Goal: Information Seeking & Learning: Find specific fact

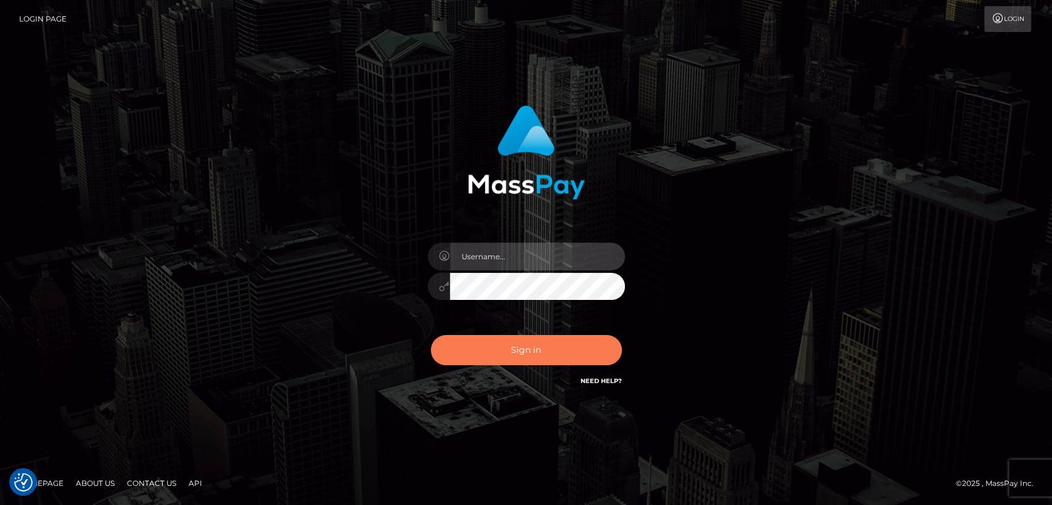
type input "[DOMAIN_NAME]"
click at [494, 355] on button "Sign in" at bounding box center [526, 350] width 191 height 30
type input "[DOMAIN_NAME]"
click at [494, 355] on button "Sign in" at bounding box center [526, 350] width 191 height 30
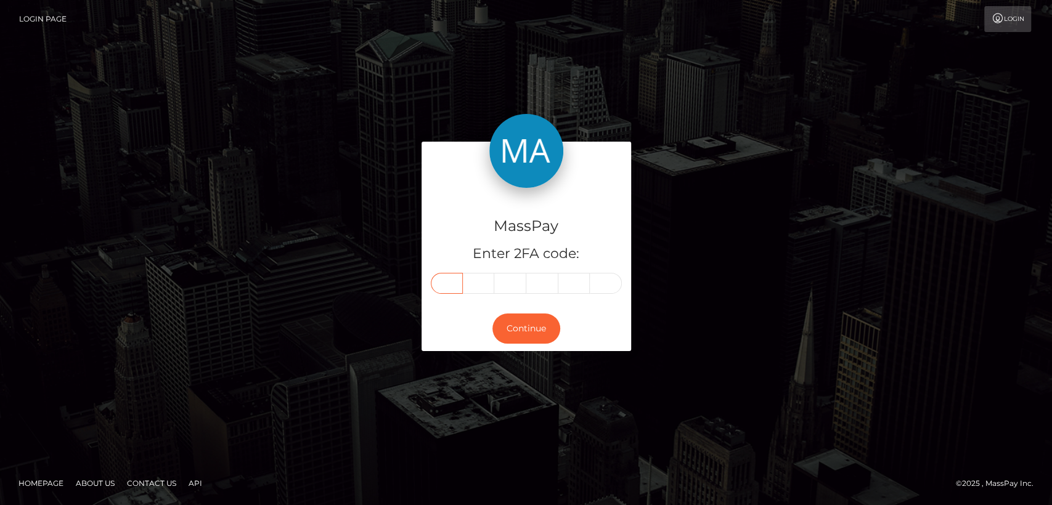
click at [451, 278] on input "text" at bounding box center [447, 283] width 32 height 21
paste input "0"
type input "0"
type input "5"
type input "1"
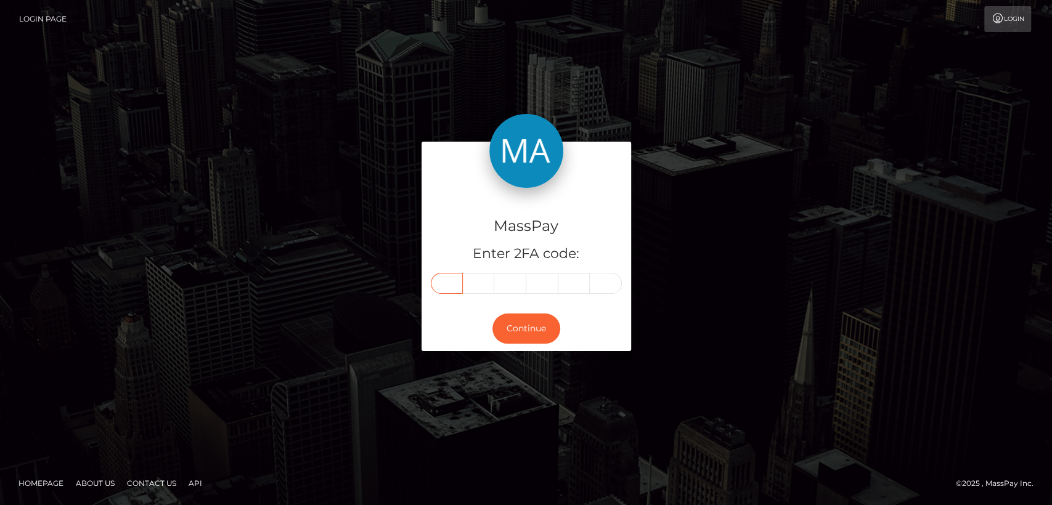
type input "4"
type input "1"
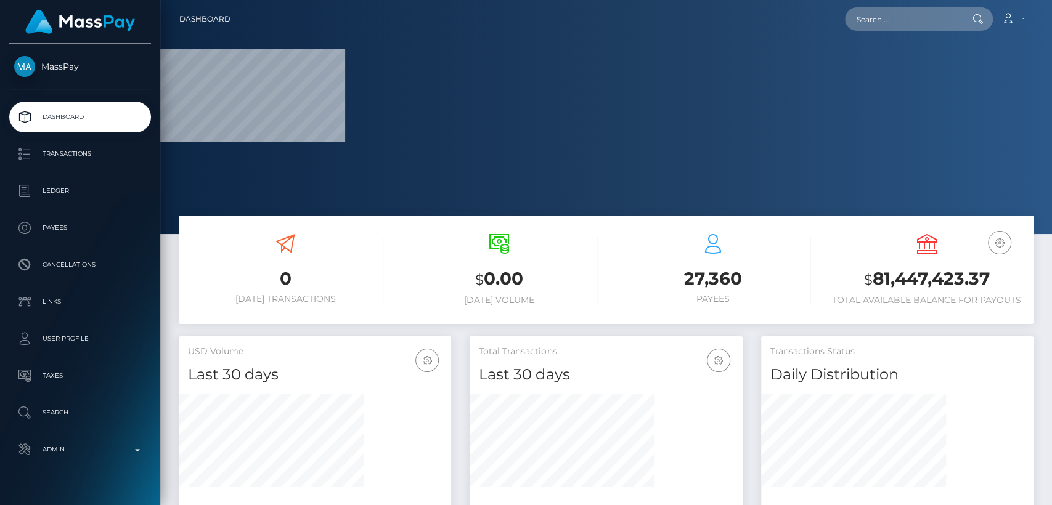
scroll to position [217, 272]
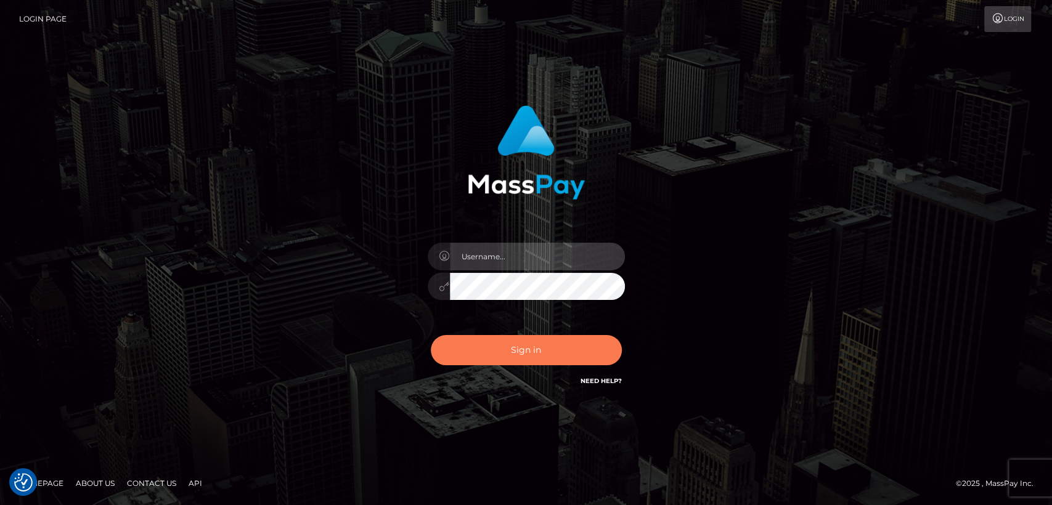
type input "[DOMAIN_NAME]"
click at [506, 343] on button "Sign in" at bounding box center [526, 350] width 191 height 30
type input "[DOMAIN_NAME]"
click at [469, 340] on button "Sign in" at bounding box center [526, 350] width 191 height 30
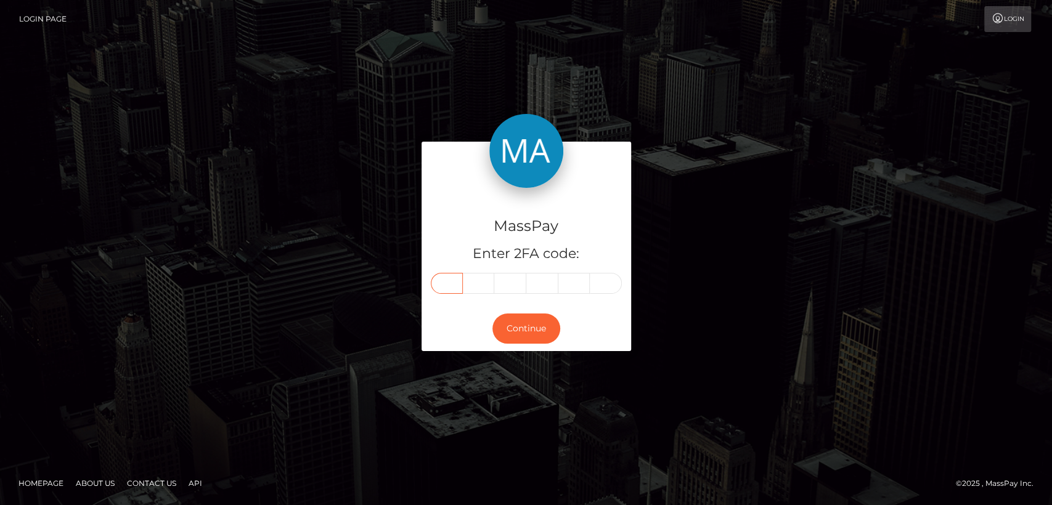
click at [457, 277] on input "text" at bounding box center [447, 283] width 32 height 21
paste input "4"
type input "4"
type input "6"
type input "7"
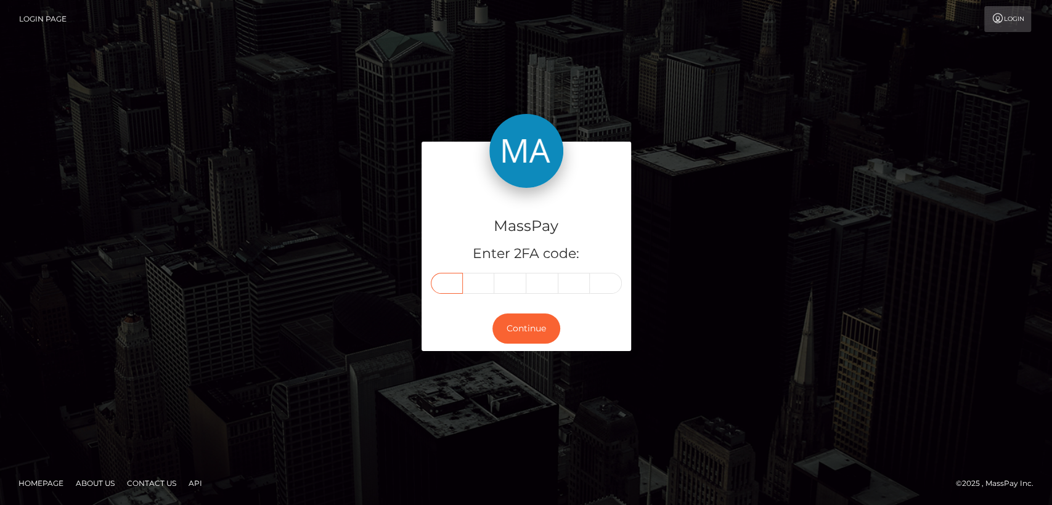
type input "9"
type input "4"
type input "1"
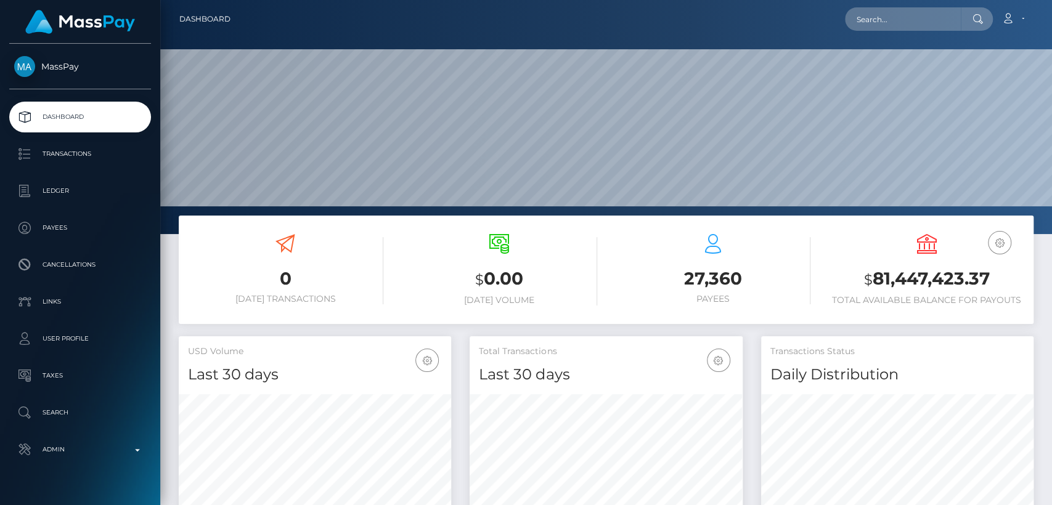
scroll to position [217, 272]
click at [863, 17] on input "text" at bounding box center [903, 18] width 116 height 23
paste input "[EMAIL_ADDRESS][DOMAIN_NAME]"
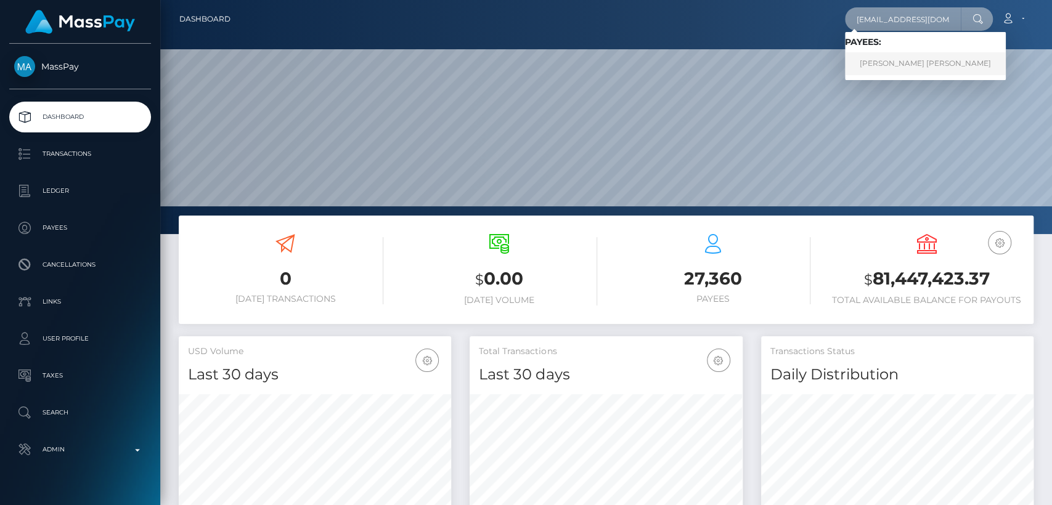
type input "[EMAIL_ADDRESS][DOMAIN_NAME]"
click at [880, 59] on link "[PERSON_NAME] [PERSON_NAME]" at bounding box center [925, 63] width 161 height 23
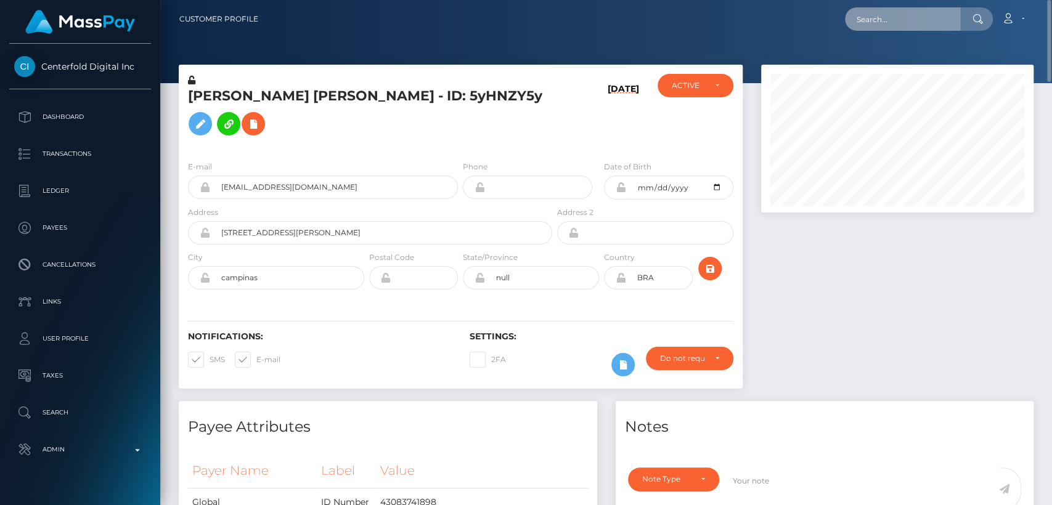
click input "text"
paste input "gleiiimaciel@icloud.com"
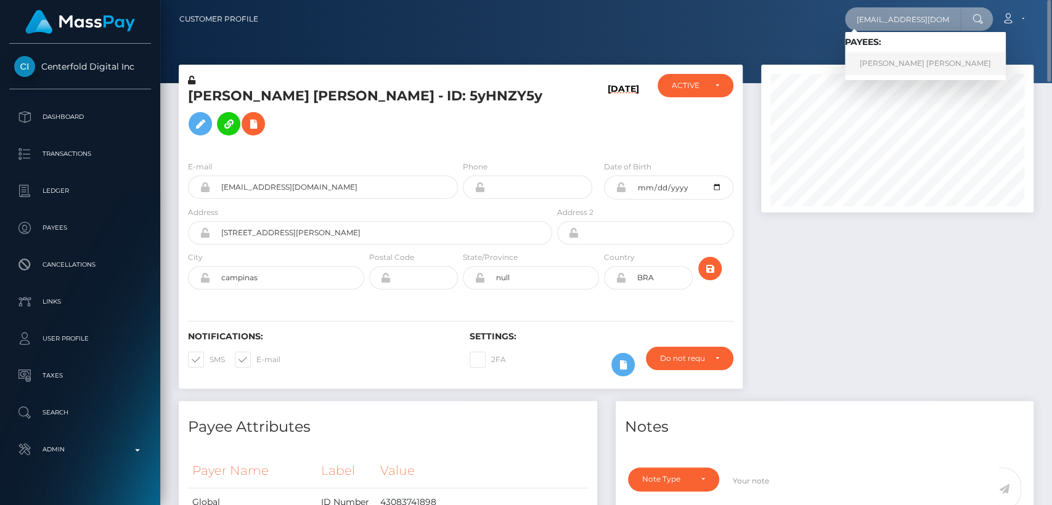
type input "gleiiimaciel@icloud.com"
click link "Gleise rodrigues maciel da silva"
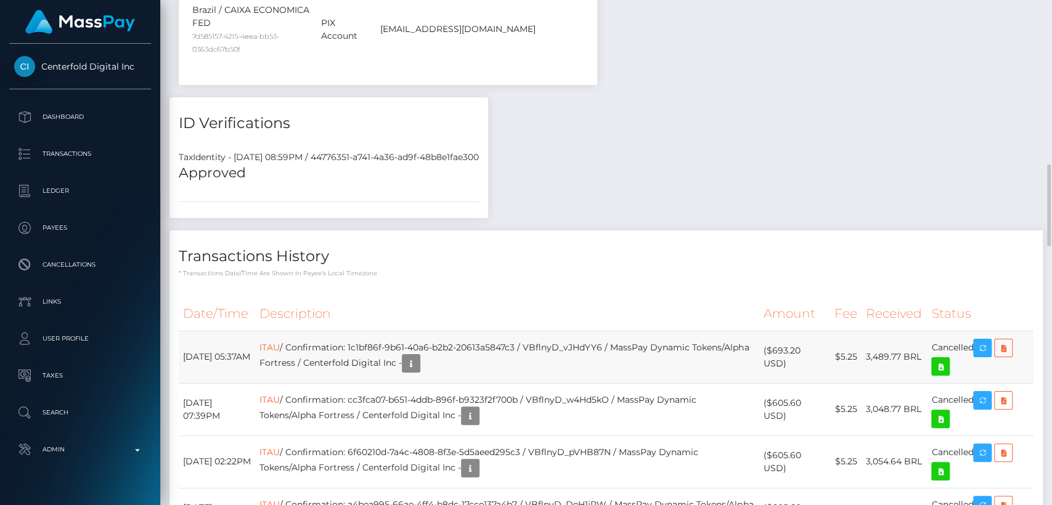
scroll to position [148, 272]
click at [280, 342] on link "ITAU" at bounding box center [269, 347] width 20 height 11
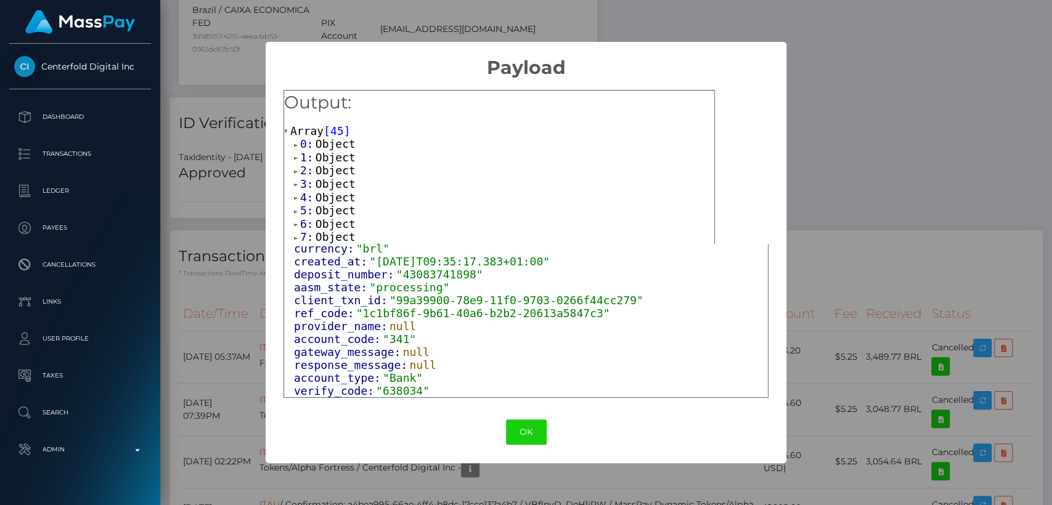
scroll to position [91, 0]
click at [400, 384] on span ""638034"" at bounding box center [403, 390] width 54 height 13
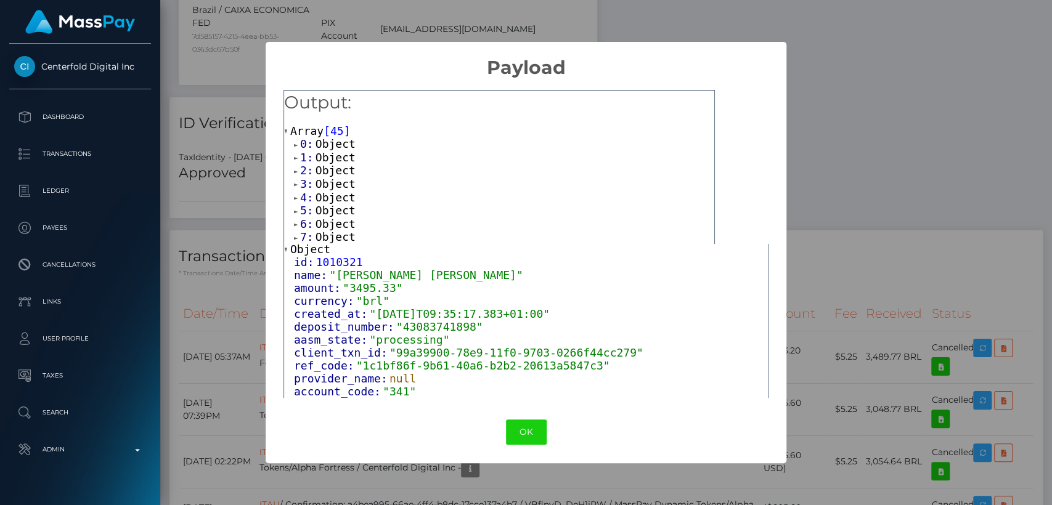
scroll to position [0, 0]
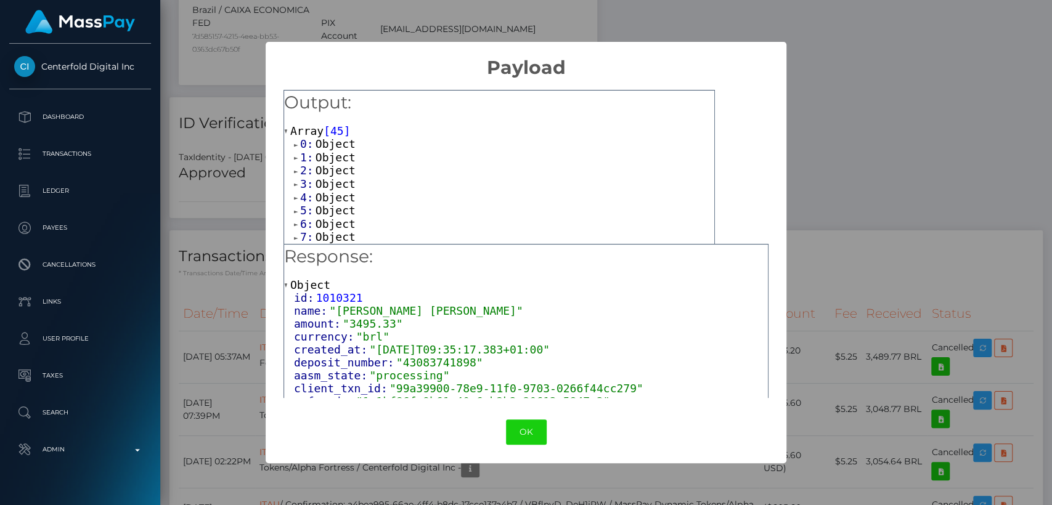
click at [626, 328] on div "amount: "3495.33"" at bounding box center [531, 323] width 474 height 13
click at [625, 329] on div "amount: "3495.33"" at bounding box center [531, 323] width 474 height 13
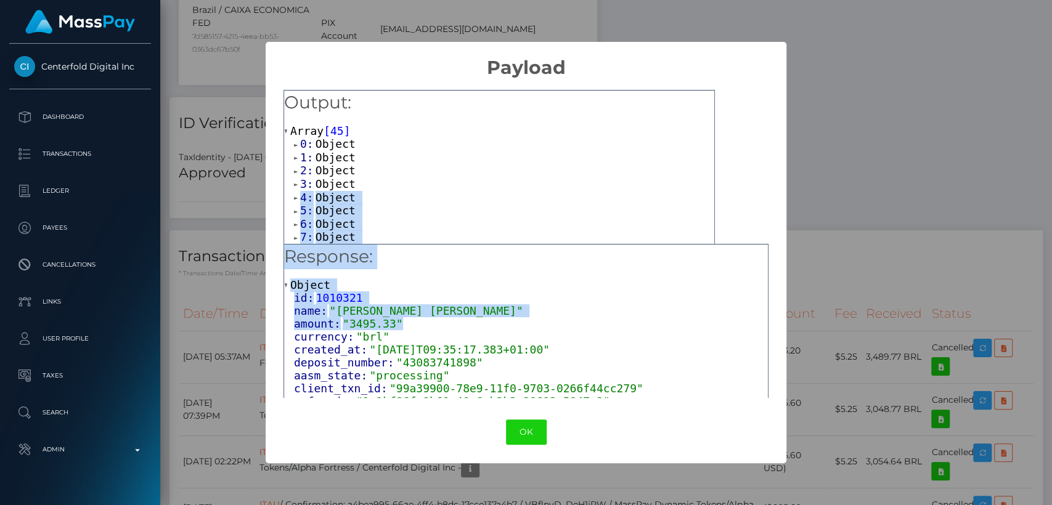
drag, startPoint x: 625, startPoint y: 329, endPoint x: 822, endPoint y: 181, distance: 246.0
click at [822, 181] on div "× Payload Output: Array [ 45 ] 0: Object 1: Object 2: Object 3: Object 4: Objec…" at bounding box center [526, 252] width 1052 height 505
click at [519, 437] on button "OK" at bounding box center [526, 432] width 41 height 25
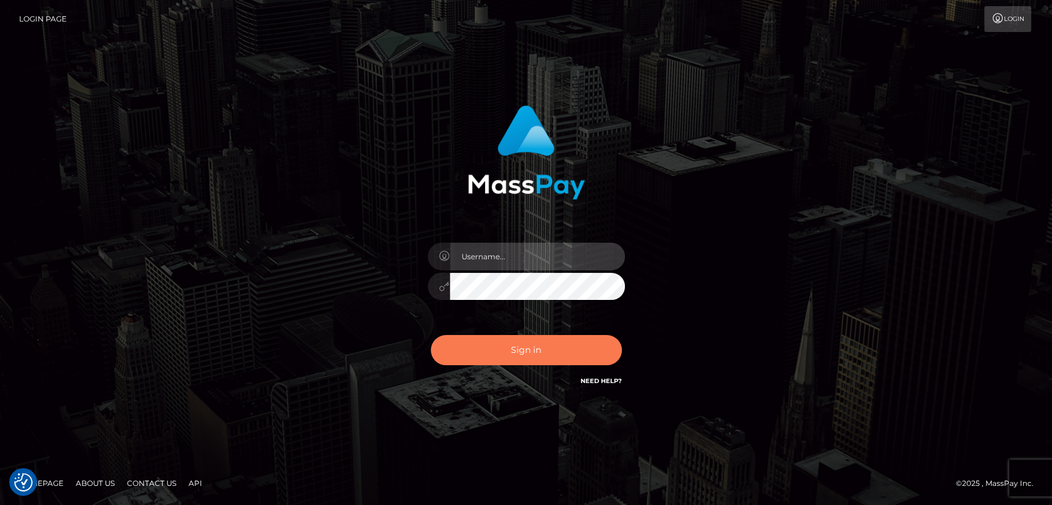
type input "nt.es"
click at [499, 354] on button "Sign in" at bounding box center [526, 350] width 191 height 30
type input "nt.es"
click at [545, 353] on button "Sign in" at bounding box center [526, 350] width 191 height 30
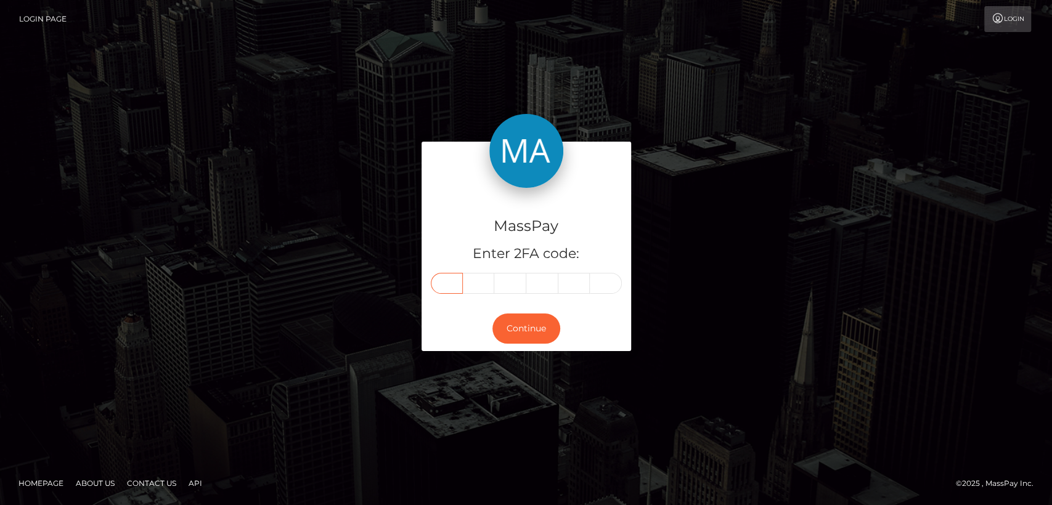
paste input "4"
type input "4"
type input "5"
type input "6"
type input "9"
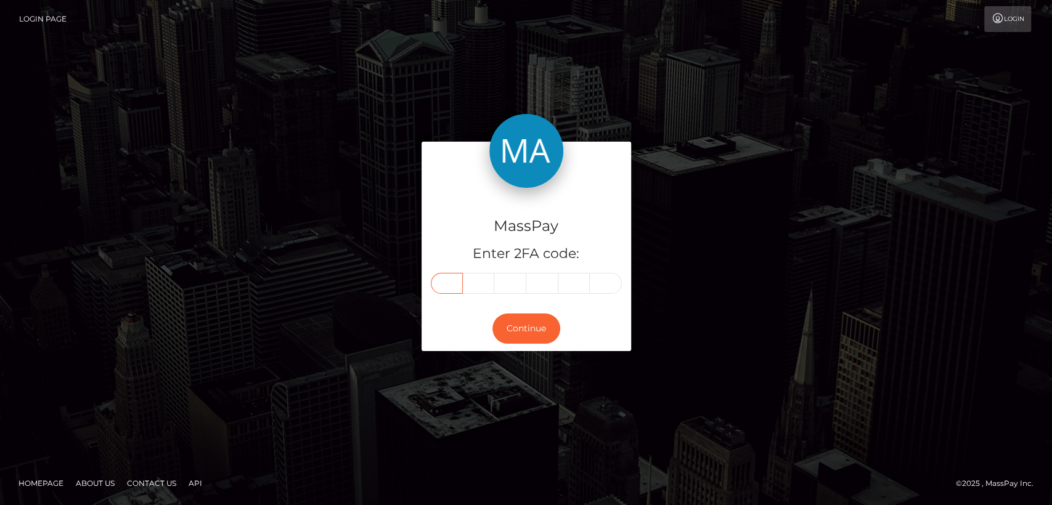
type input "2"
type input "3"
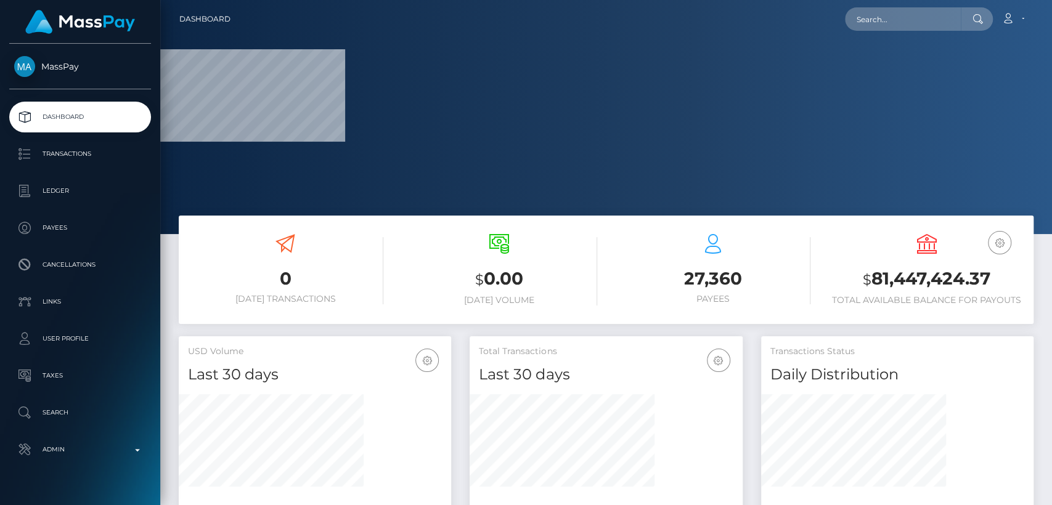
scroll to position [217, 272]
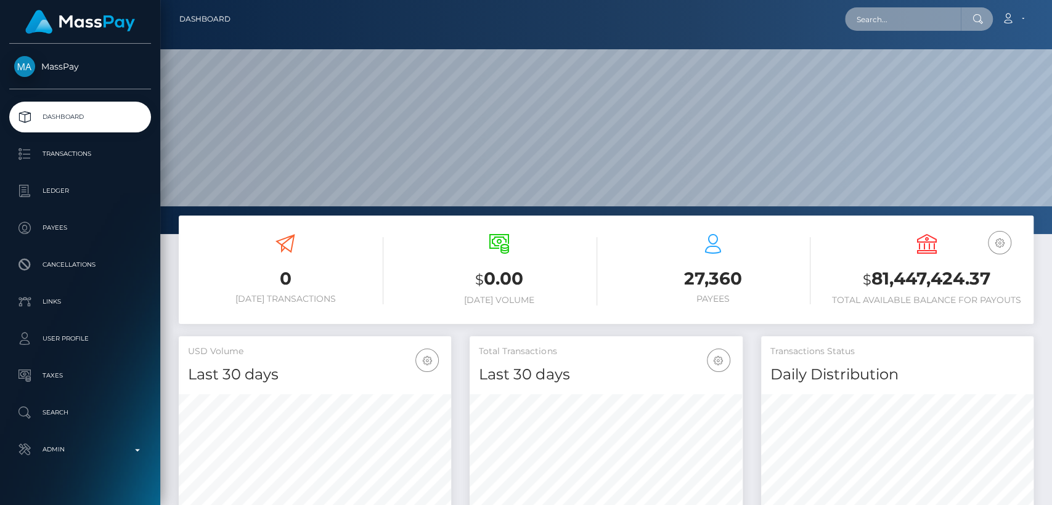
paste input "[EMAIL_ADDRESS][DOMAIN_NAME]"
type input "[EMAIL_ADDRESS][DOMAIN_NAME]"
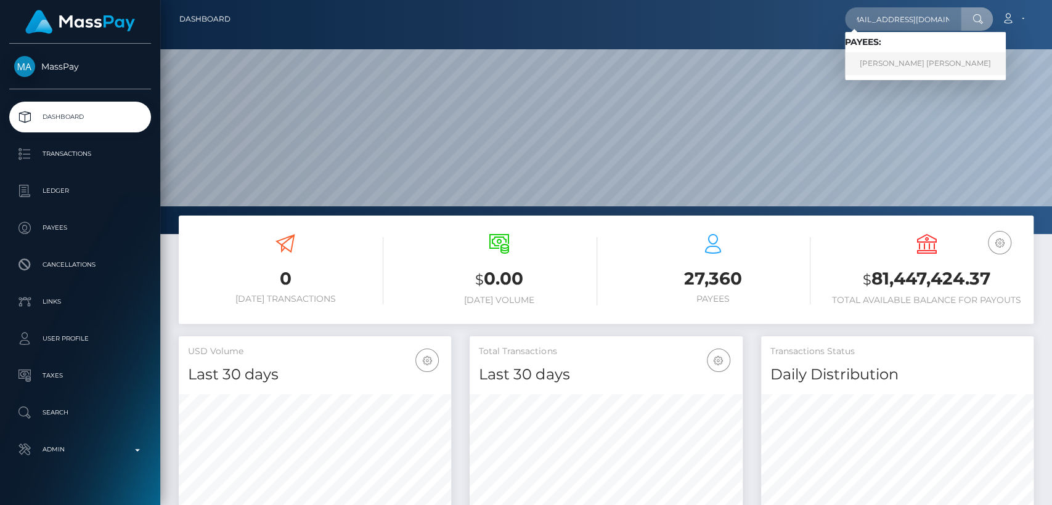
click at [911, 57] on link "[PERSON_NAME] [PERSON_NAME]" at bounding box center [925, 63] width 161 height 23
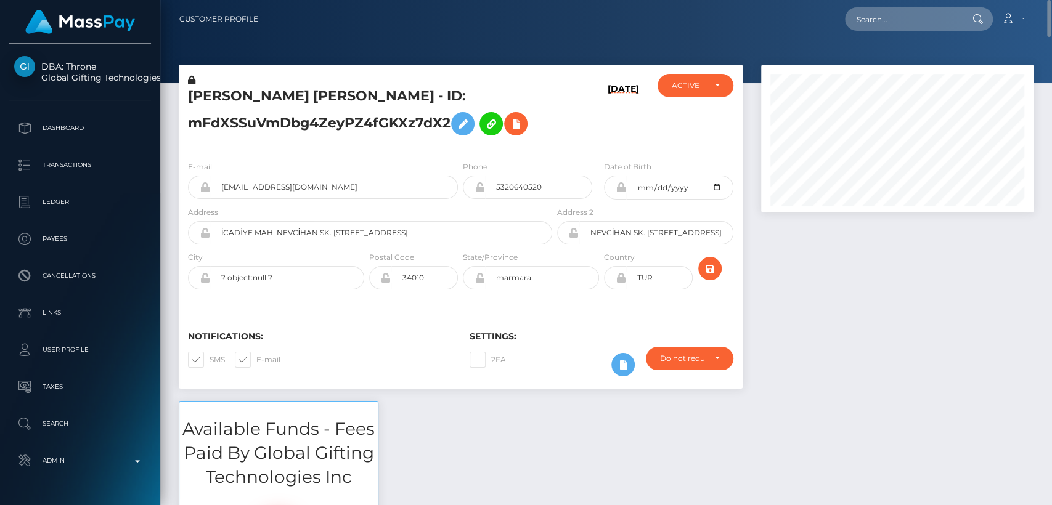
click at [205, 93] on h5 "EMRE CAN GÜRSOY - ID: mFdXSSuVmDbg4ZeyPZ4fGKXz7dX2" at bounding box center [366, 114] width 357 height 55
copy h5 "EMRE"
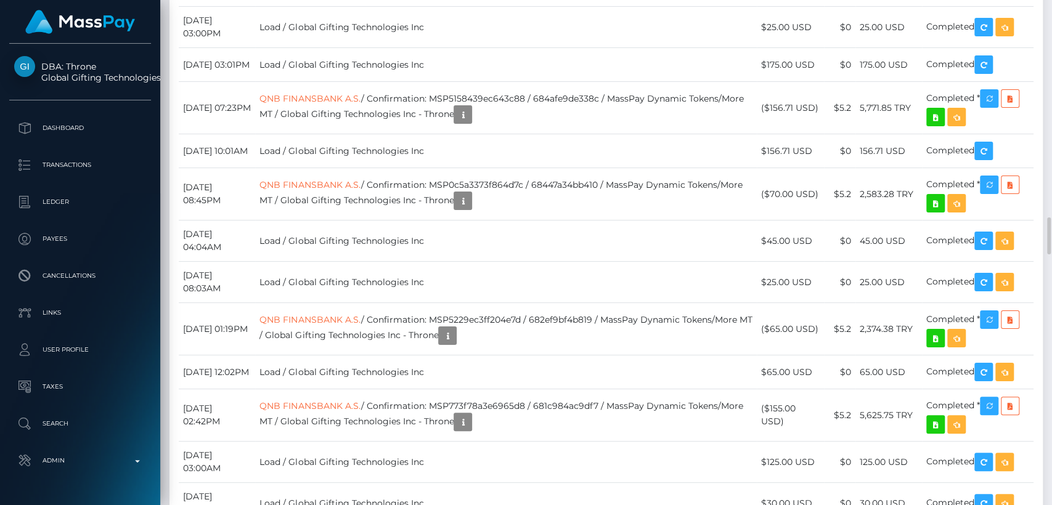
scroll to position [3197, 0]
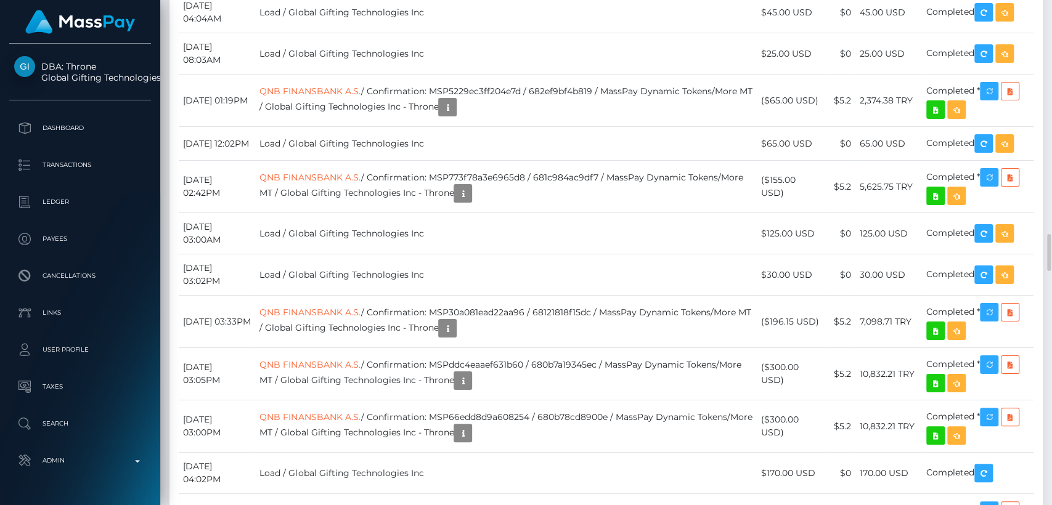
drag, startPoint x: 817, startPoint y: 206, endPoint x: 746, endPoint y: 219, distance: 72.5
copy td "$151.84 USD"
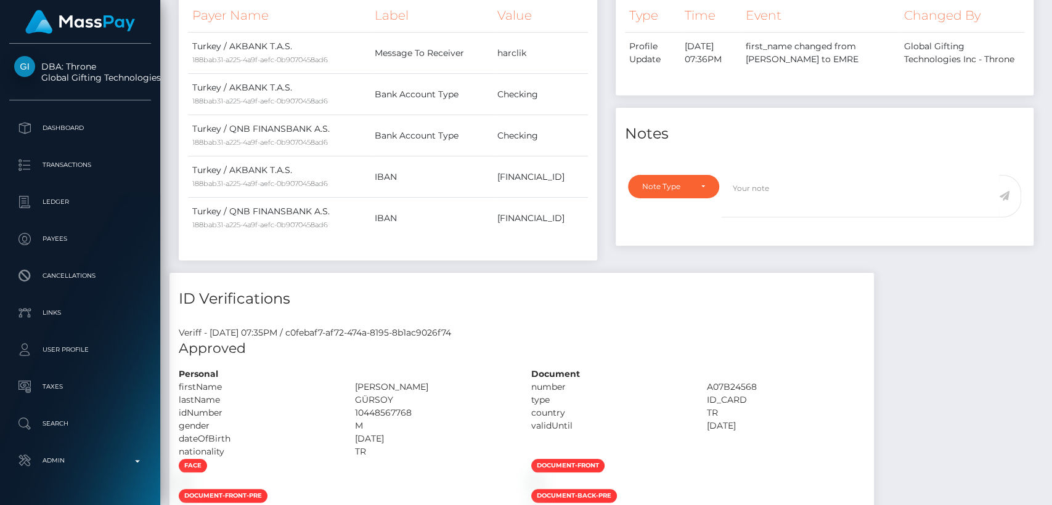
scroll to position [0, 0]
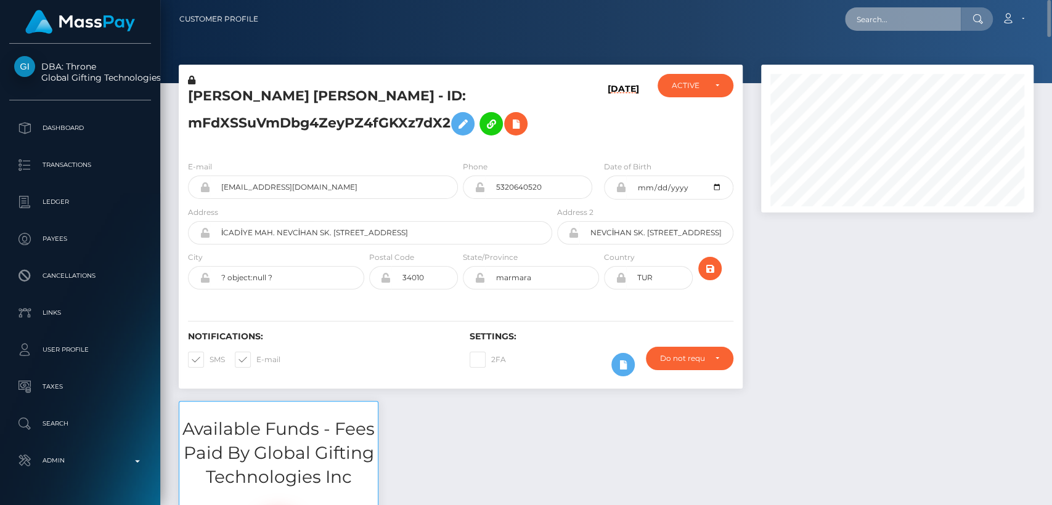
click at [894, 22] on input "text" at bounding box center [903, 18] width 116 height 23
paste input "arsbackup123@gmail.com"
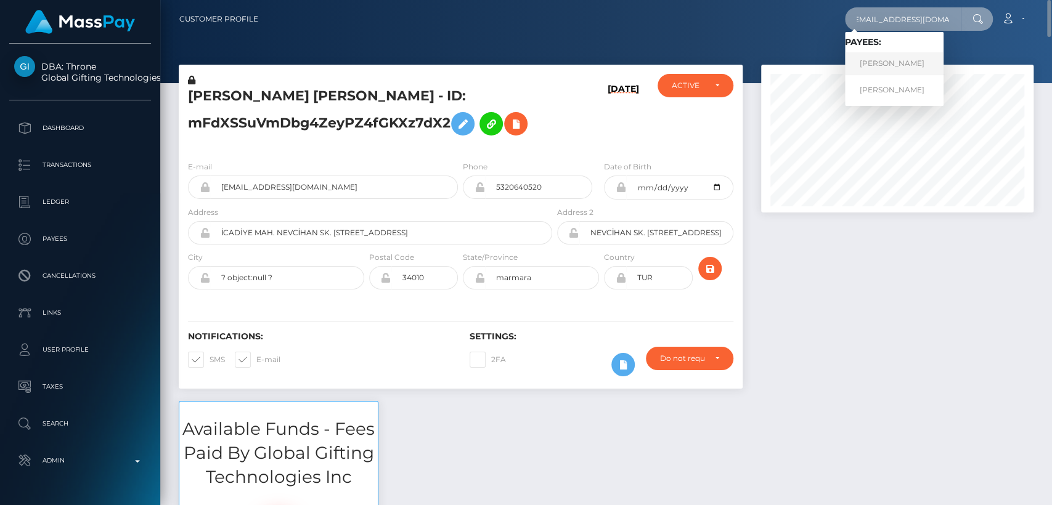
type input "arsbackup123@gmail.com"
click at [879, 60] on link "ARSINOI PENTZIKI" at bounding box center [894, 63] width 99 height 23
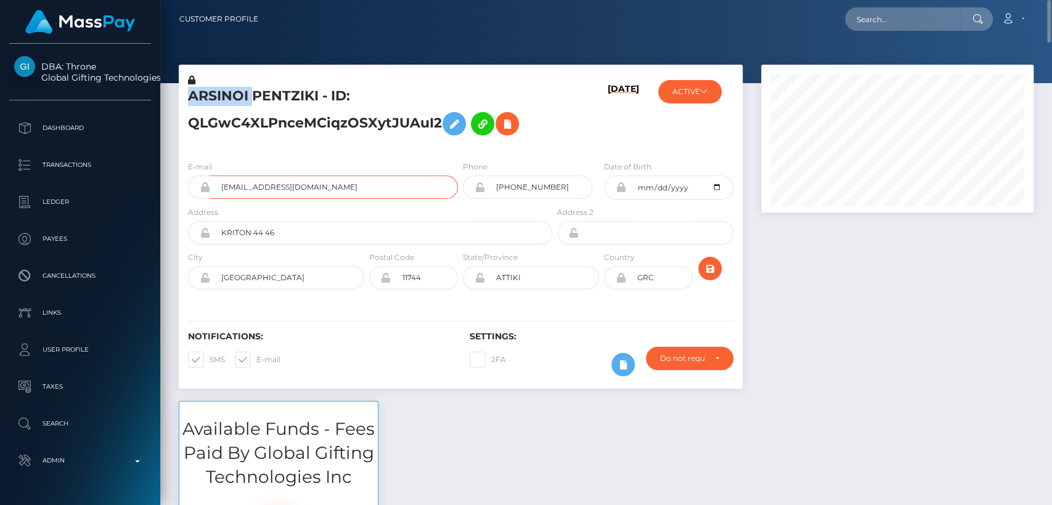
click at [256, 185] on input "[EMAIL_ADDRESS][DOMAIN_NAME]" at bounding box center [334, 187] width 248 height 23
click at [918, 16] on input "text" at bounding box center [903, 18] width 116 height 23
paste input "magatsheni424@gmail.com"
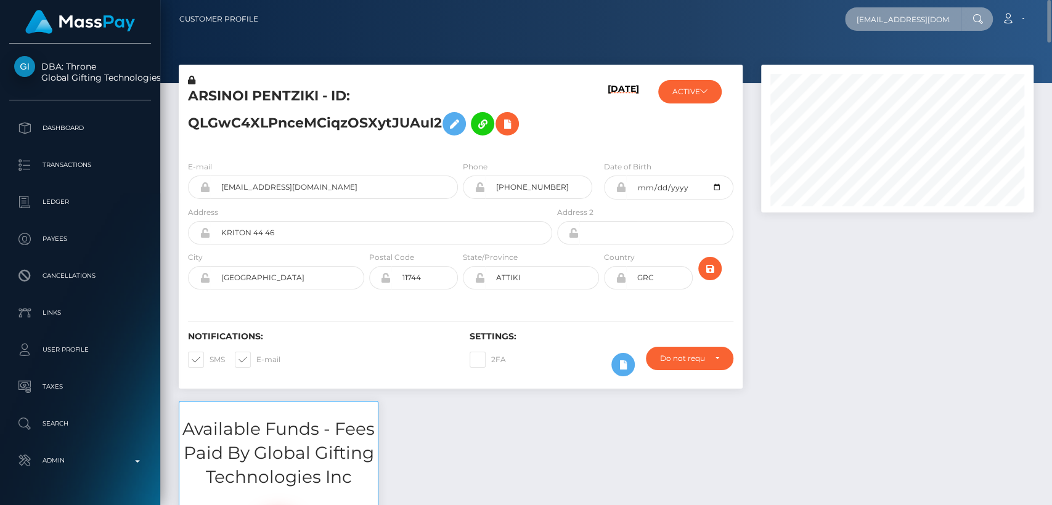
scroll to position [0, 15]
type input "magatsheni424@gmail.com"
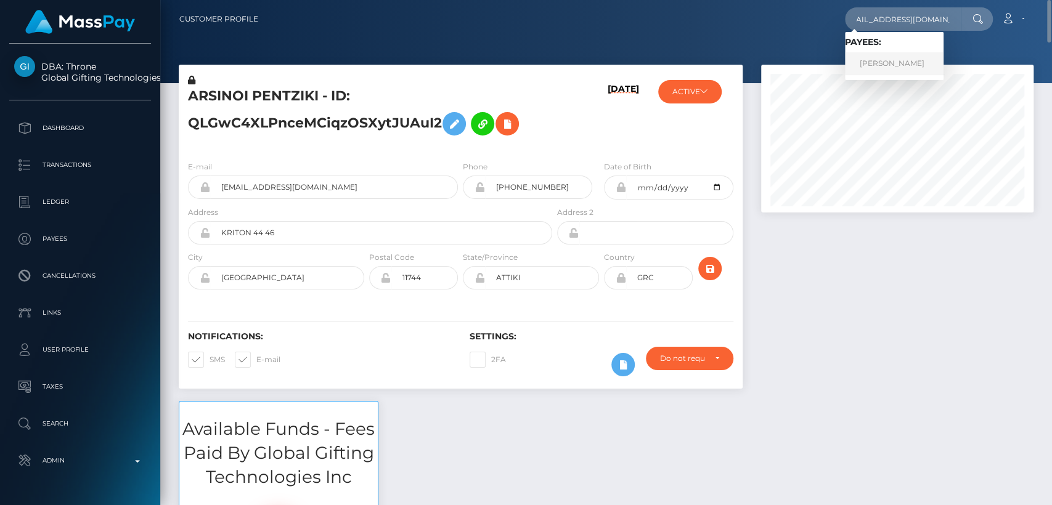
scroll to position [0, 0]
click at [908, 62] on link "NTOMBIZODWA MAPHOSA" at bounding box center [894, 63] width 99 height 23
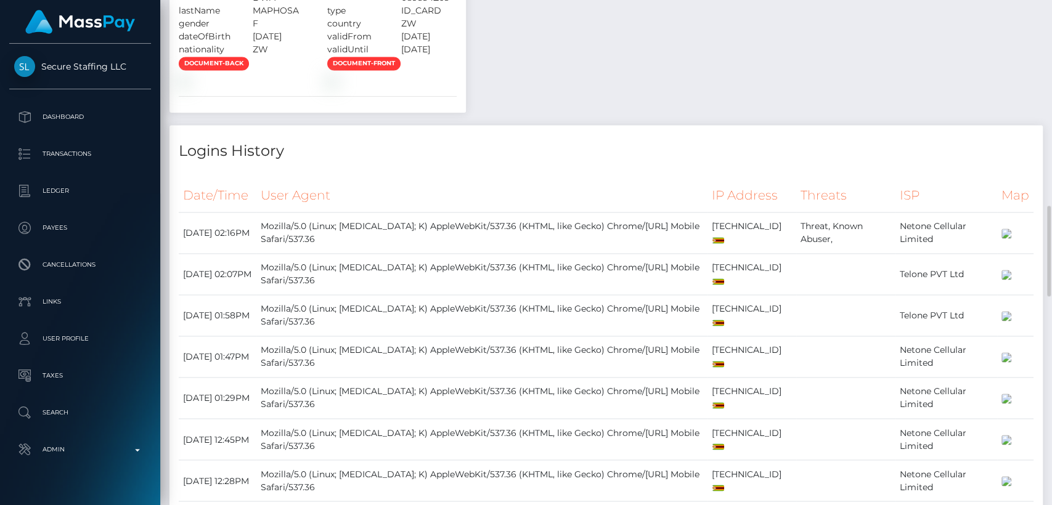
scroll to position [913, 0]
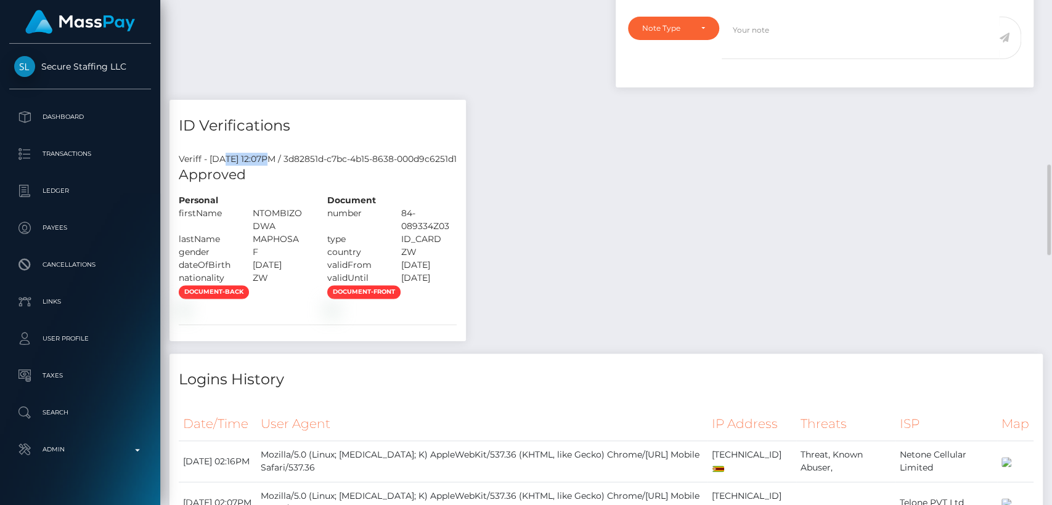
drag, startPoint x: 227, startPoint y: 184, endPoint x: 267, endPoint y: 186, distance: 39.5
click at [267, 166] on div "Veriff - August 14, 2025 12:07PM / 3d82851d-c7bc-4b15-8638-000d9c6251d1" at bounding box center [317, 159] width 296 height 13
click at [275, 185] on h5 "Approved" at bounding box center [318, 175] width 278 height 19
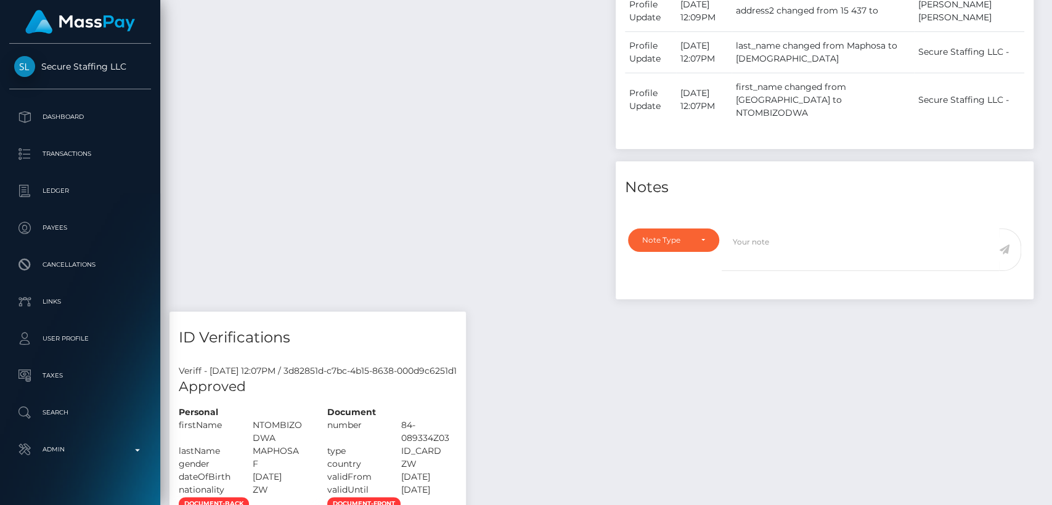
scroll to position [0, 0]
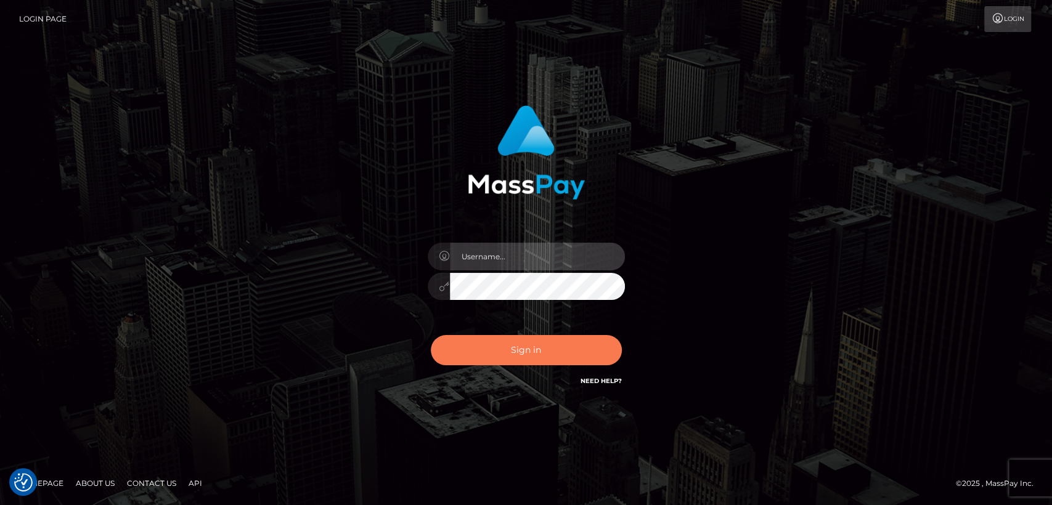
type input "[DOMAIN_NAME]"
click at [561, 355] on button "Sign in" at bounding box center [526, 350] width 191 height 30
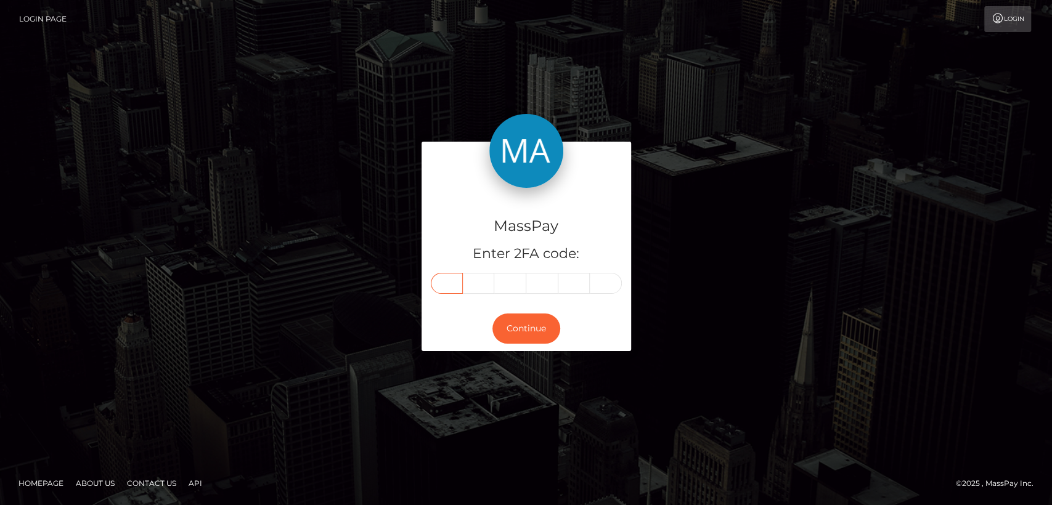
paste input "1"
type input "1"
type input "8"
type input "9"
type input "0"
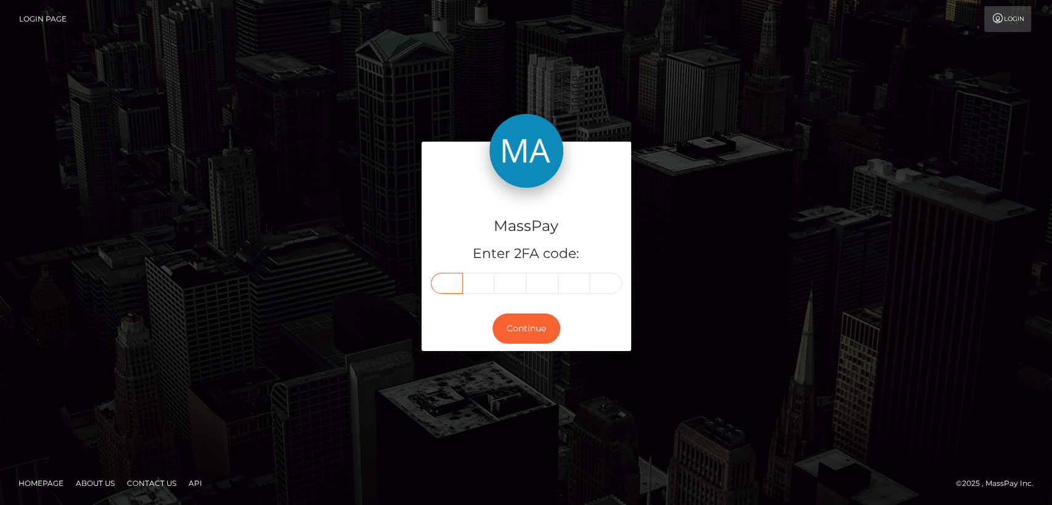
type input "1"
type input "5"
click at [532, 317] on button "Continue" at bounding box center [526, 329] width 68 height 30
click at [534, 327] on button "Continue" at bounding box center [526, 329] width 68 height 30
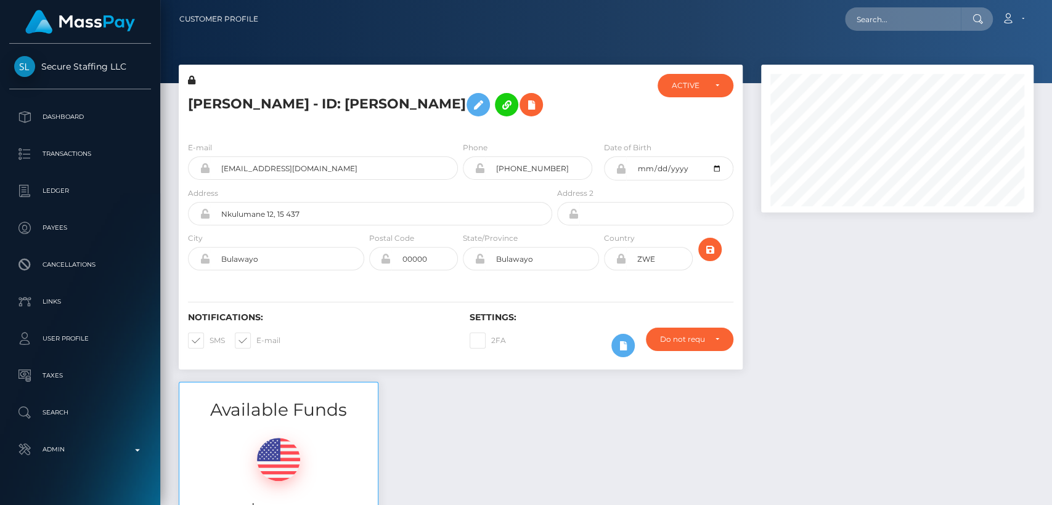
scroll to position [148, 272]
paste input "[EMAIL_ADDRESS][DOMAIN_NAME]"
type input "[EMAIL_ADDRESS][DOMAIN_NAME]"
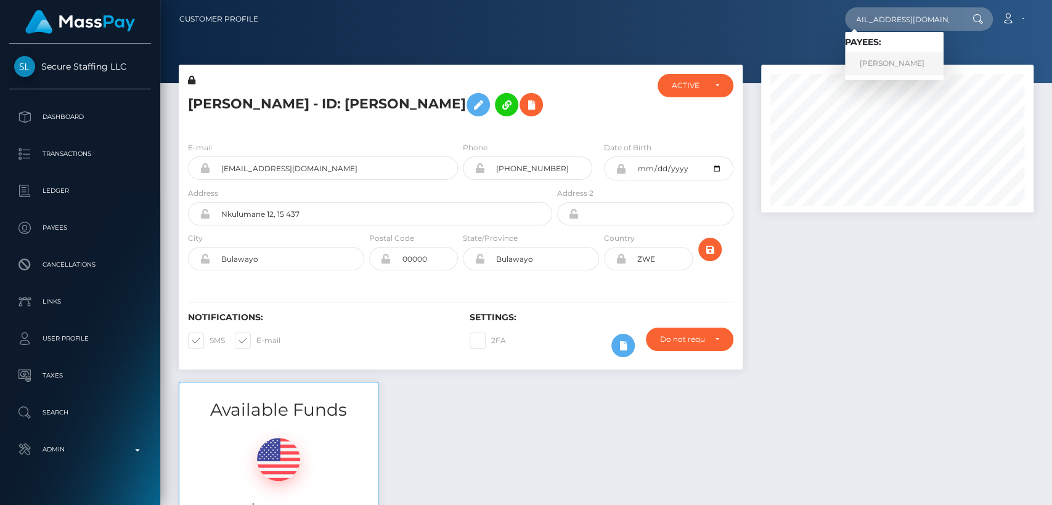
scroll to position [0, 0]
click at [930, 63] on link "[PERSON_NAME]" at bounding box center [894, 63] width 99 height 23
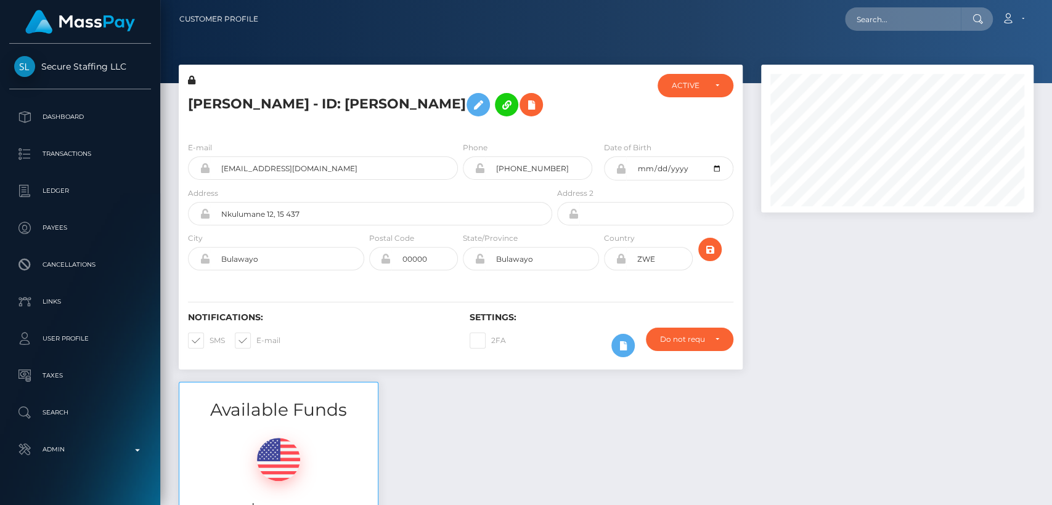
scroll to position [148, 272]
click at [931, 25] on input "text" at bounding box center [903, 18] width 116 height 23
paste input "[EMAIL_ADDRESS][DOMAIN_NAME]"
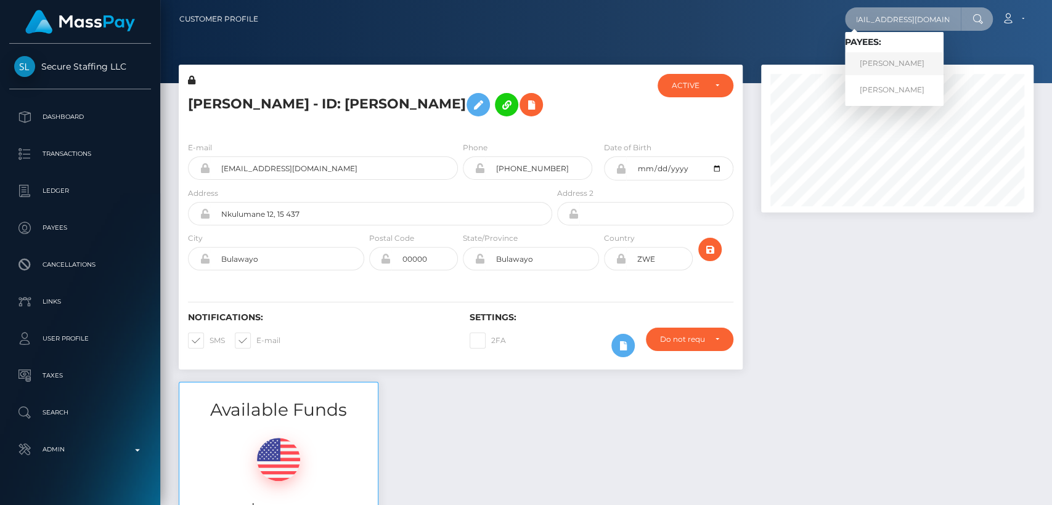
type input "[EMAIL_ADDRESS][DOMAIN_NAME]"
click at [903, 62] on link "RALUCA ANTONIA RUSU" at bounding box center [894, 63] width 99 height 23
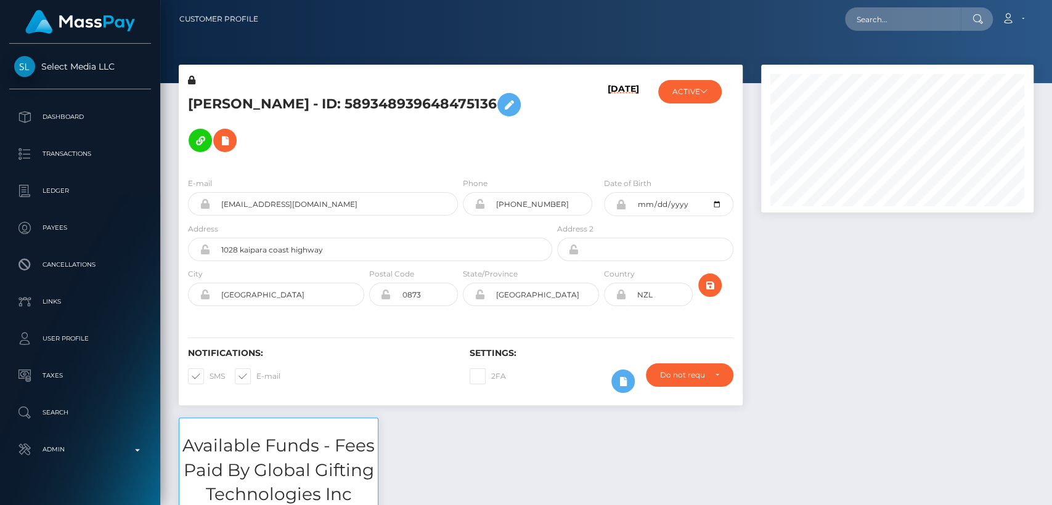
scroll to position [148, 272]
drag, startPoint x: 399, startPoint y: 174, endPoint x: 409, endPoint y: 168, distance: 11.6
click at [409, 177] on div "E-mail [EMAIL_ADDRESS][DOMAIN_NAME]" at bounding box center [323, 196] width 270 height 39
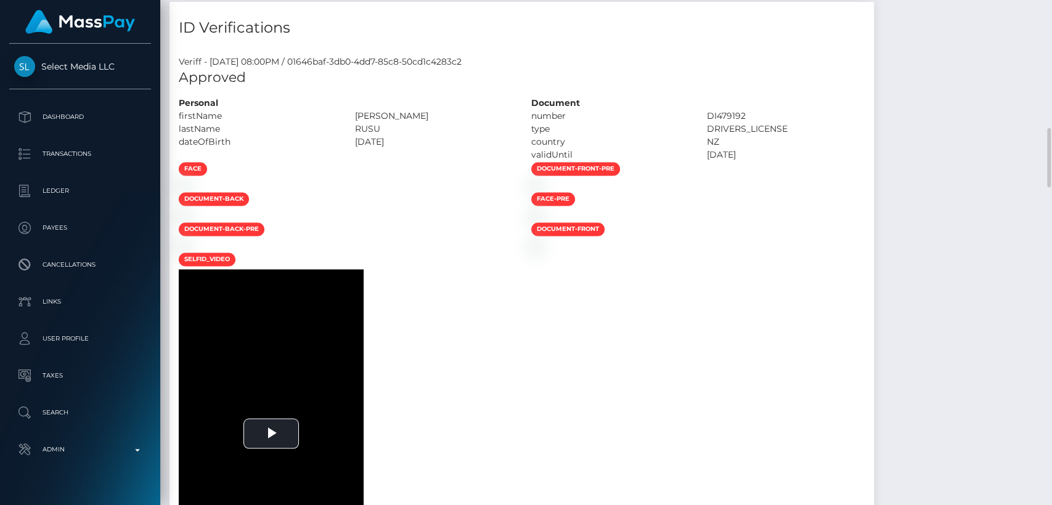
scroll to position [1192, 0]
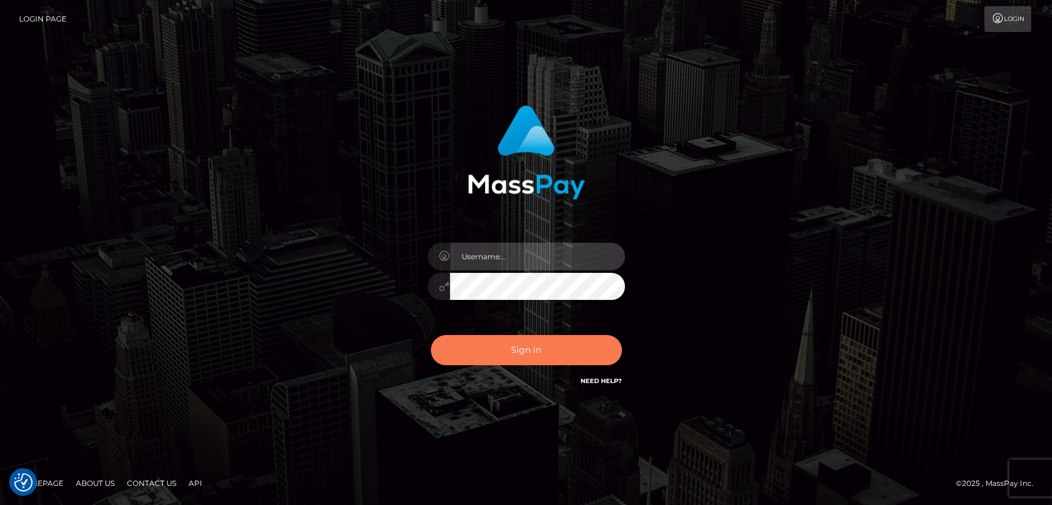
type input "[DOMAIN_NAME]"
click at [550, 337] on button "Sign in" at bounding box center [526, 350] width 191 height 30
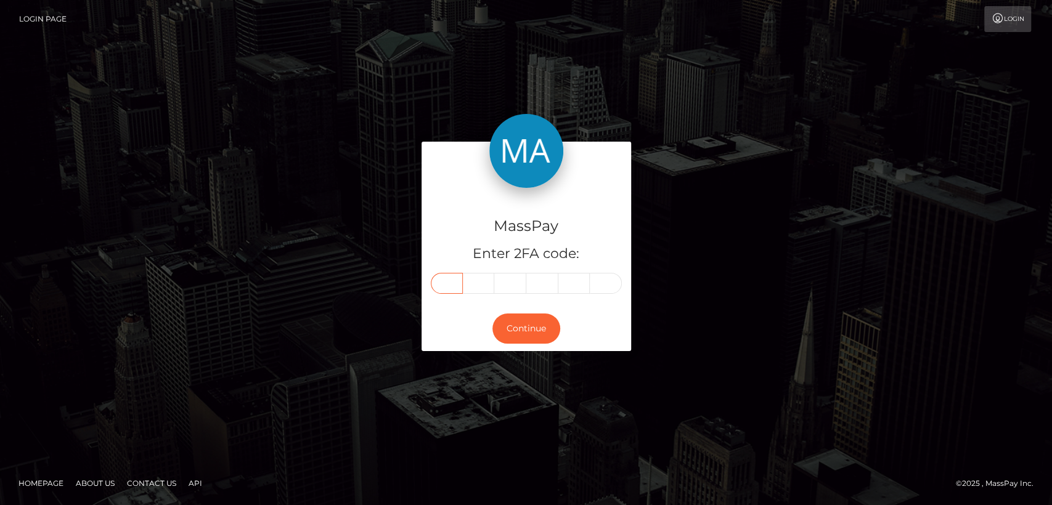
paste input "8"
type input "8"
type input "7"
type input "6"
type input "2"
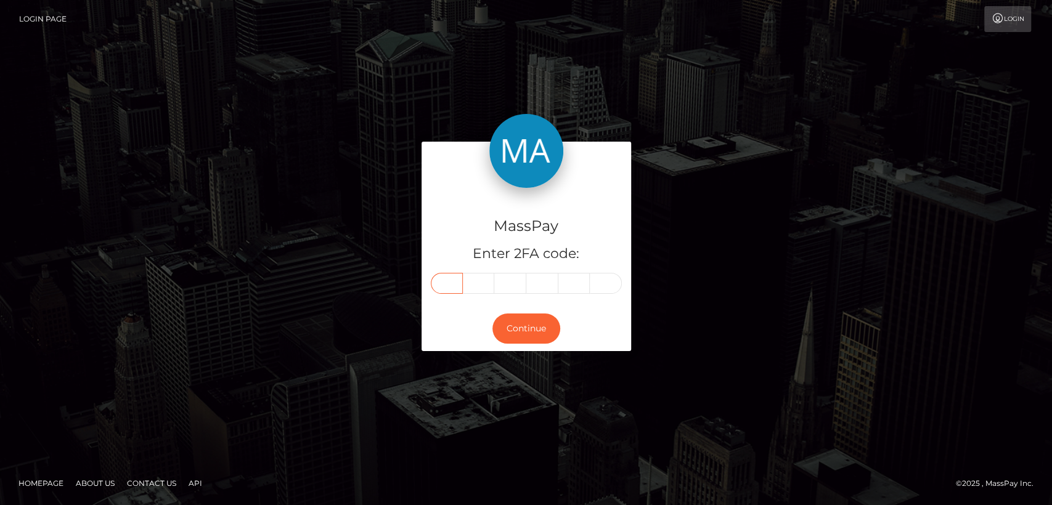
type input "5"
type input "0"
click at [529, 323] on button "Continue" at bounding box center [526, 329] width 68 height 30
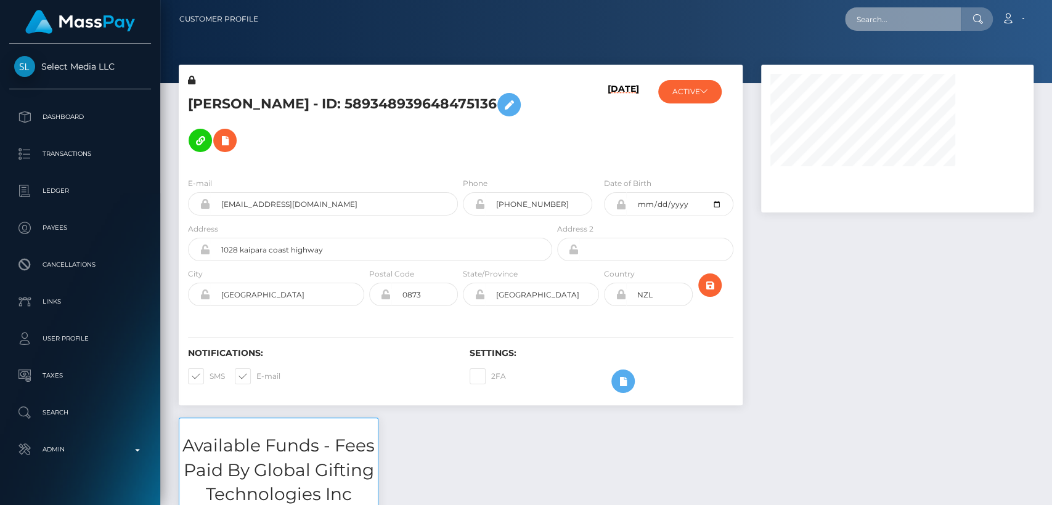
click at [887, 26] on input "text" at bounding box center [903, 18] width 116 height 23
paste input "[EMAIL_ADDRESS][DOMAIN_NAME]"
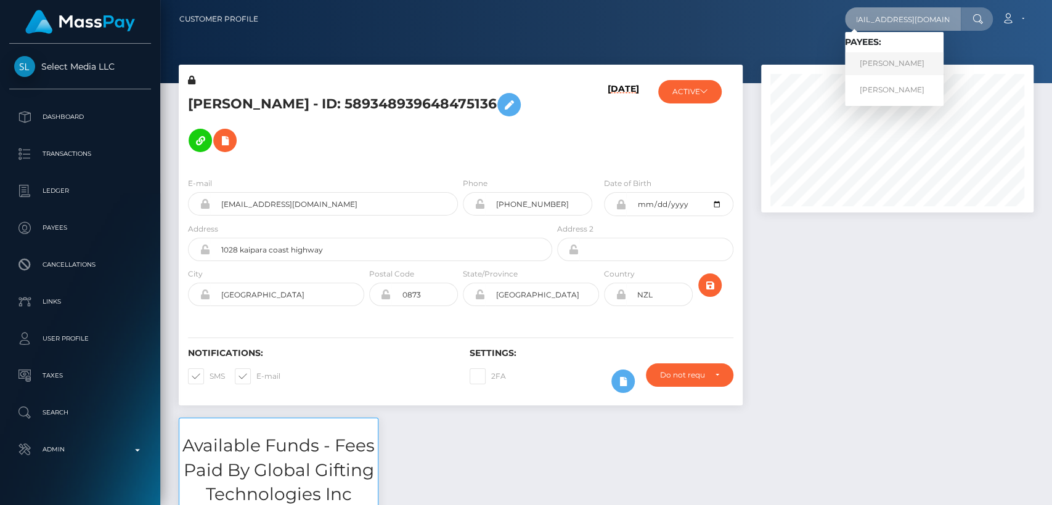
type input "[EMAIL_ADDRESS][DOMAIN_NAME]"
click at [878, 73] on link "RALUCA ANTONIA RUSU" at bounding box center [894, 63] width 99 height 23
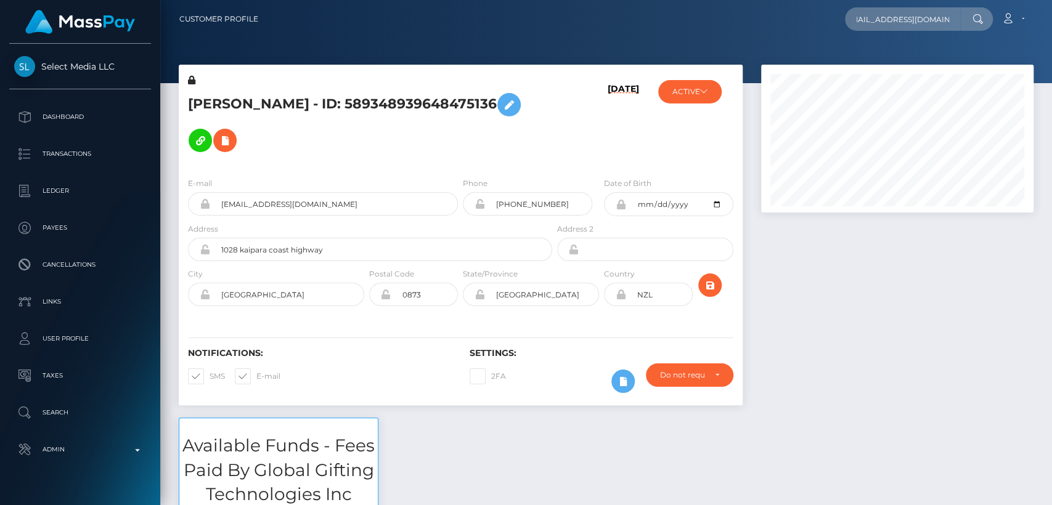
scroll to position [0, 0]
drag, startPoint x: 39, startPoint y: 51, endPoint x: 119, endPoint y: 65, distance: 80.8
click at [119, 65] on div "Select Media LLC Dashboard Transactions Ledger Payees Cancellations Links" at bounding box center [80, 273] width 160 height 459
copy span "Select Media LLC"
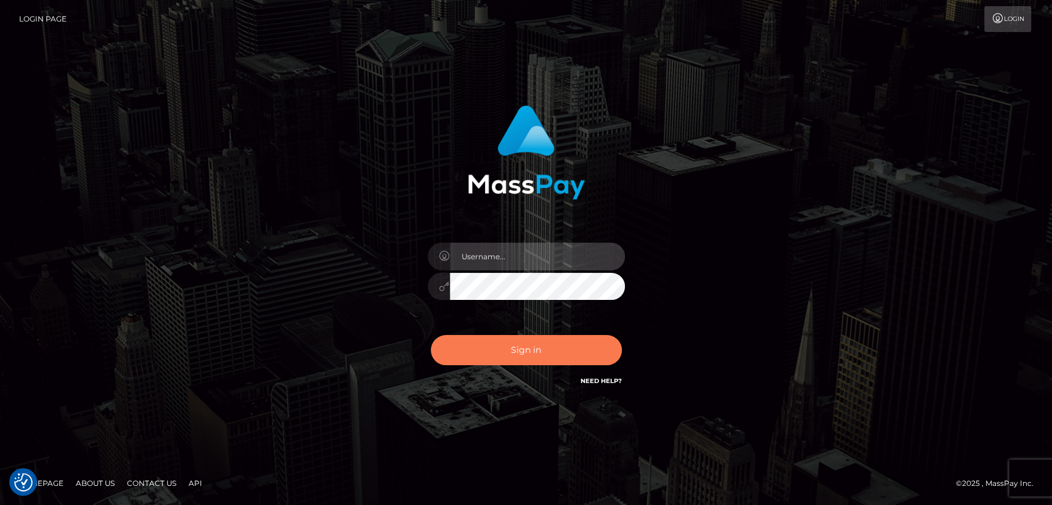
type input "nt.es"
click at [503, 338] on button "Sign in" at bounding box center [526, 350] width 191 height 30
type input "nt.es"
click at [503, 341] on button "Sign in" at bounding box center [526, 350] width 191 height 30
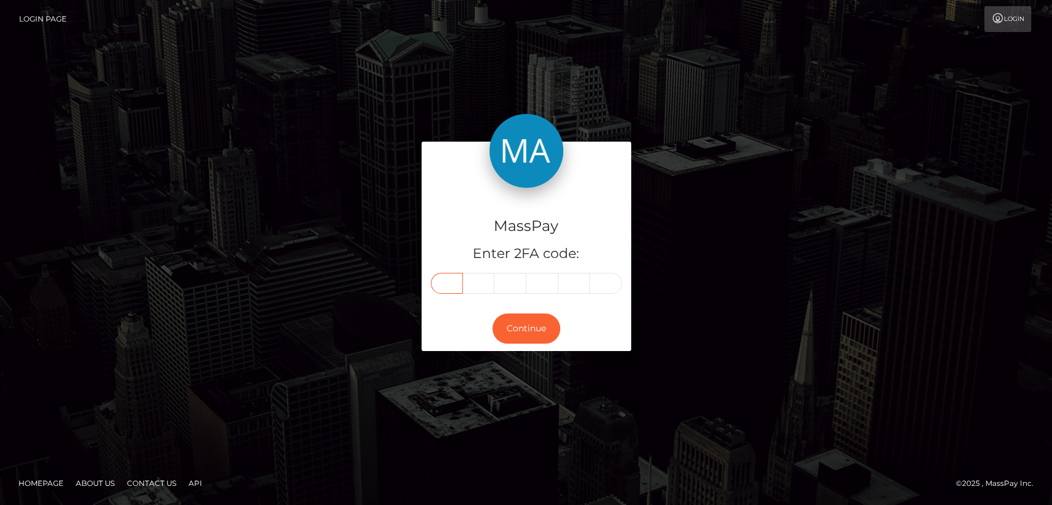
paste input "0"
type input "0"
type input "8"
type input "5"
type input "0"
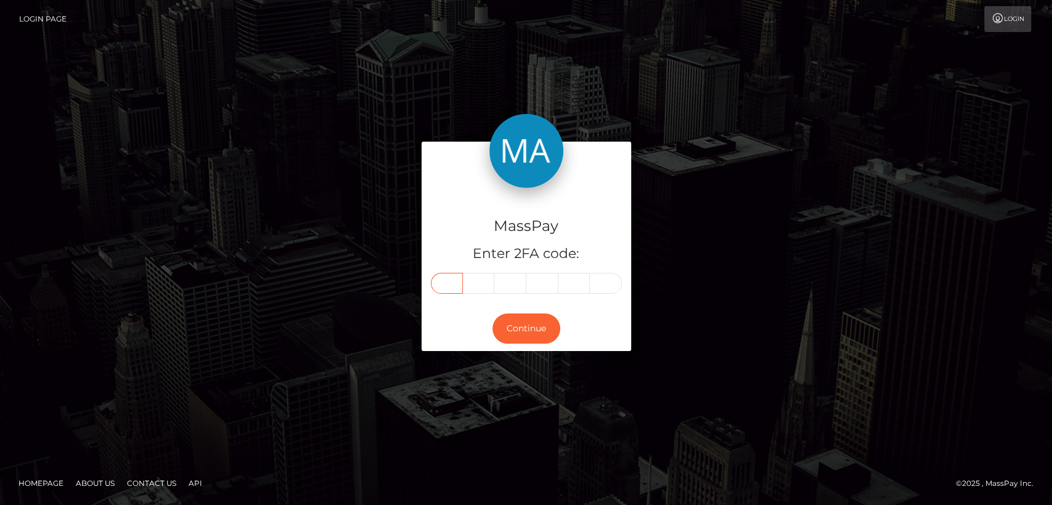
type input "3"
type input "9"
